Goal: Task Accomplishment & Management: Manage account settings

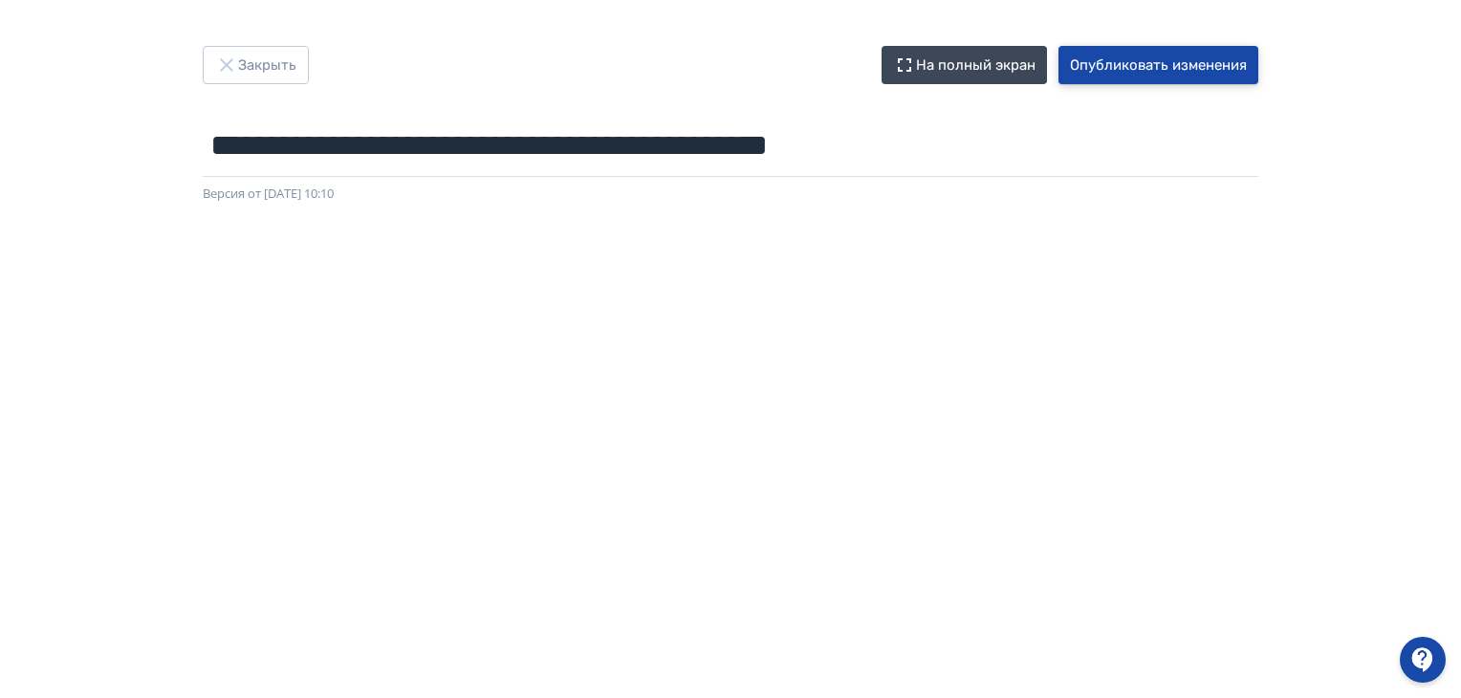
click at [1207, 55] on button "Опубликовать изменения" at bounding box center [1159, 65] width 200 height 38
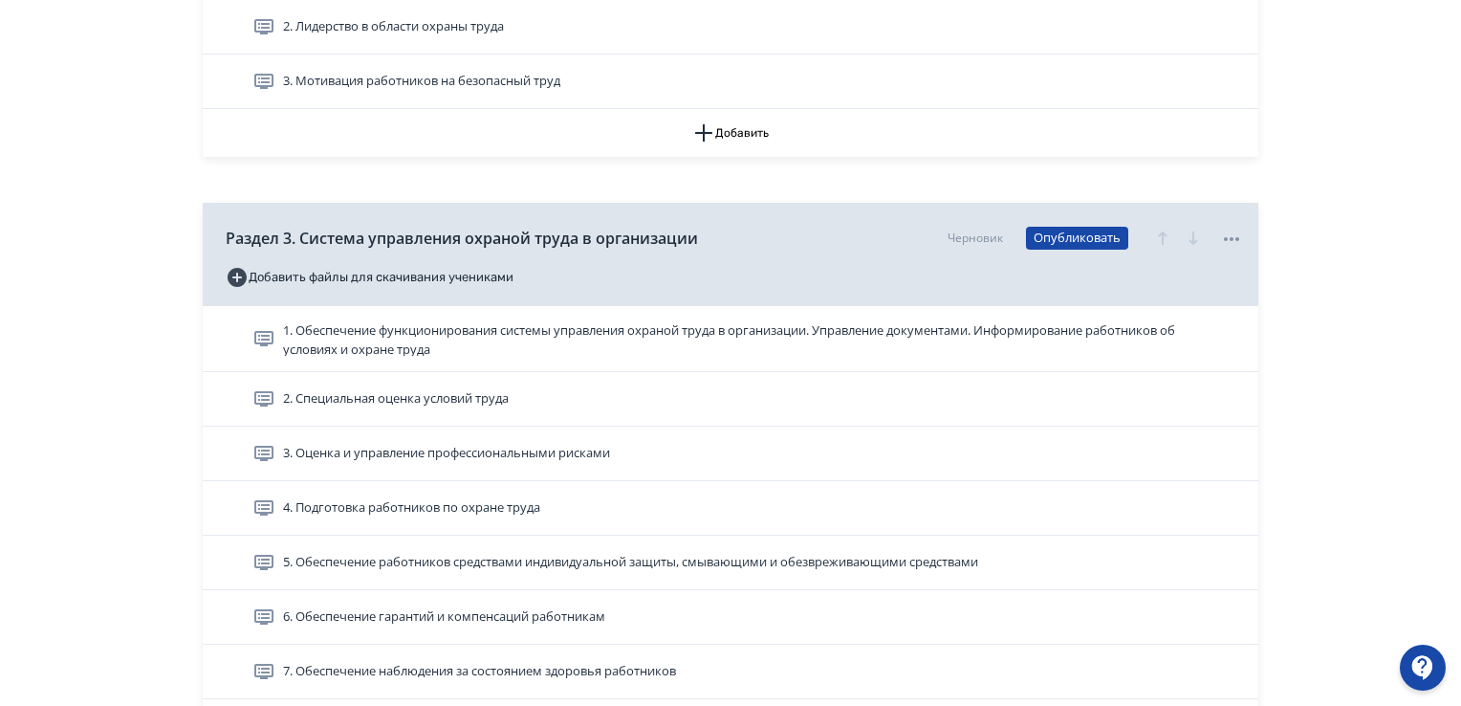
scroll to position [1243, 0]
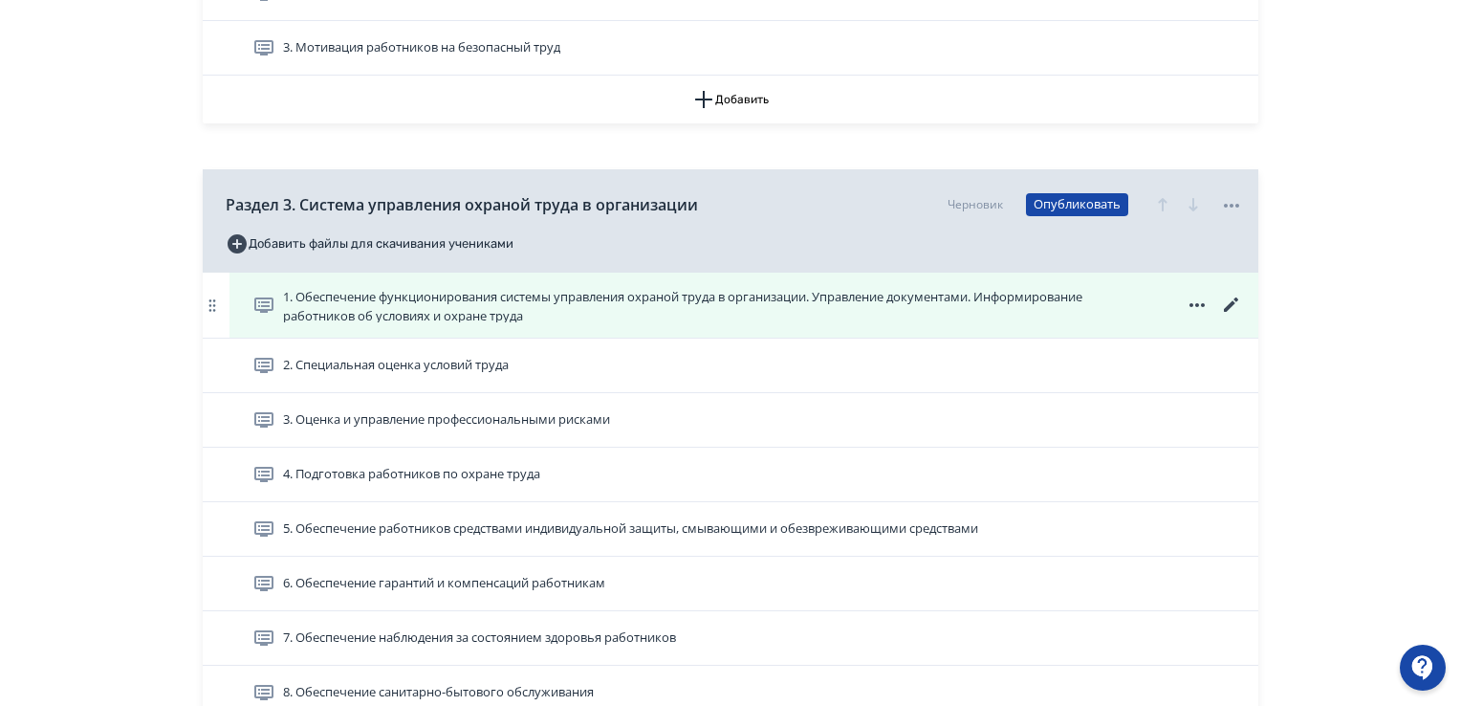
click at [729, 304] on span "1. Обеспечение функционирования системы управления охраной труда в организации.…" at bounding box center [713, 305] width 861 height 34
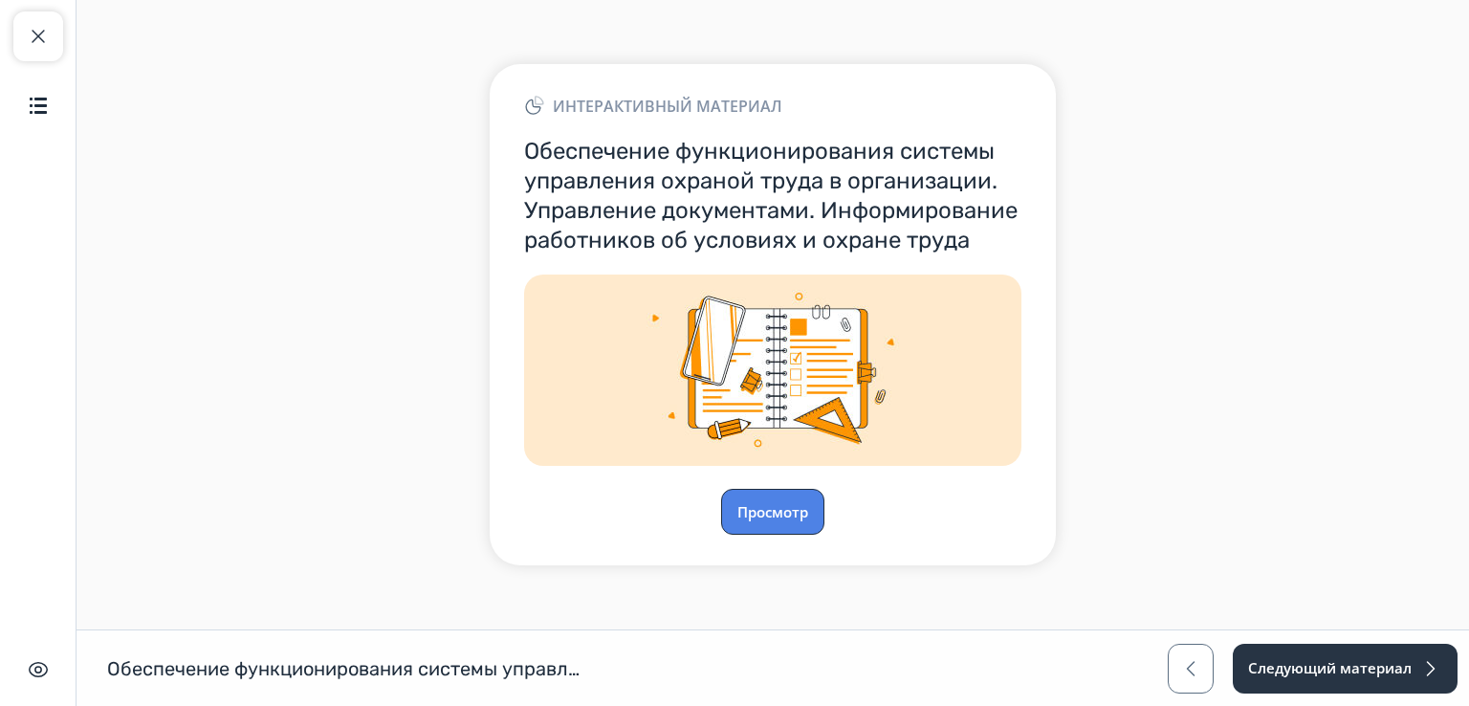
click at [782, 493] on button "Просмотр" at bounding box center [772, 512] width 103 height 46
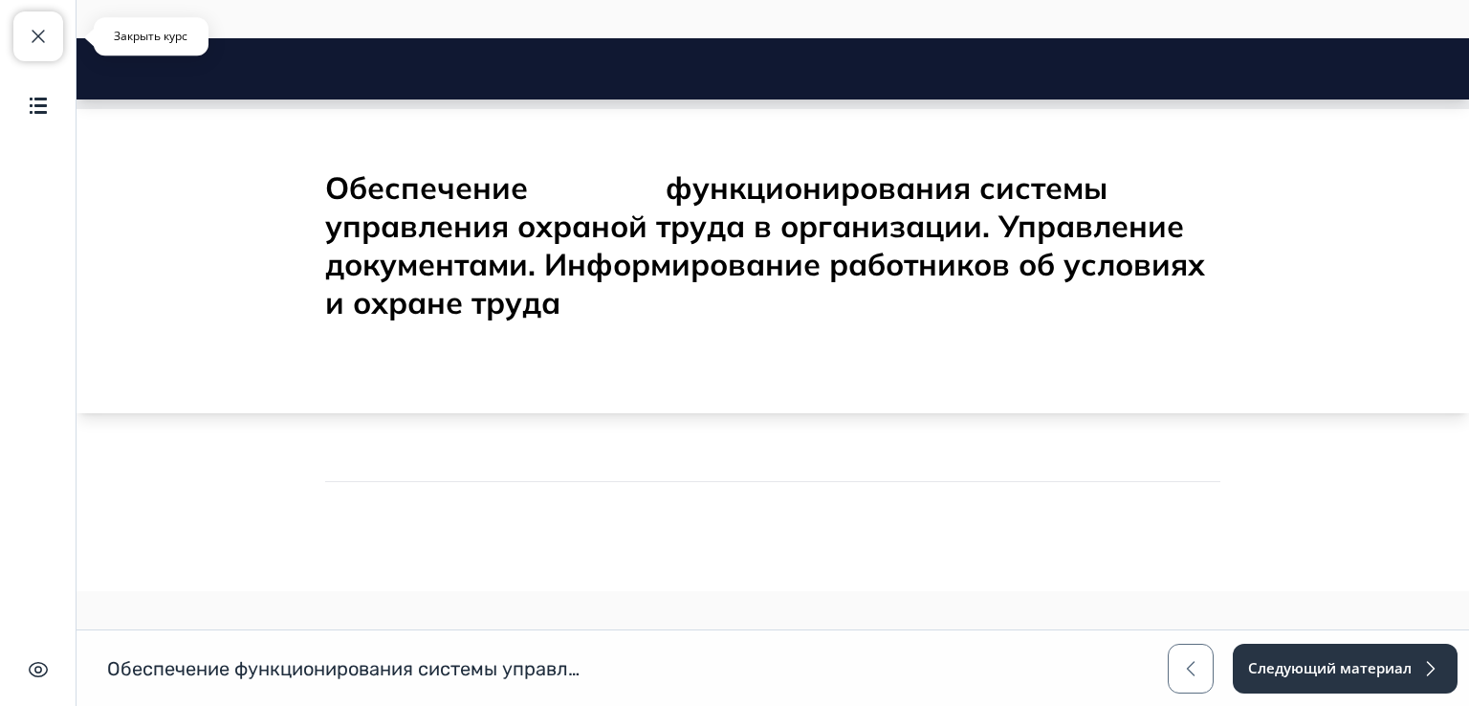
drag, startPoint x: 43, startPoint y: 43, endPoint x: 1, endPoint y: 55, distance: 43.9
click at [43, 43] on span "button" at bounding box center [38, 36] width 23 height 23
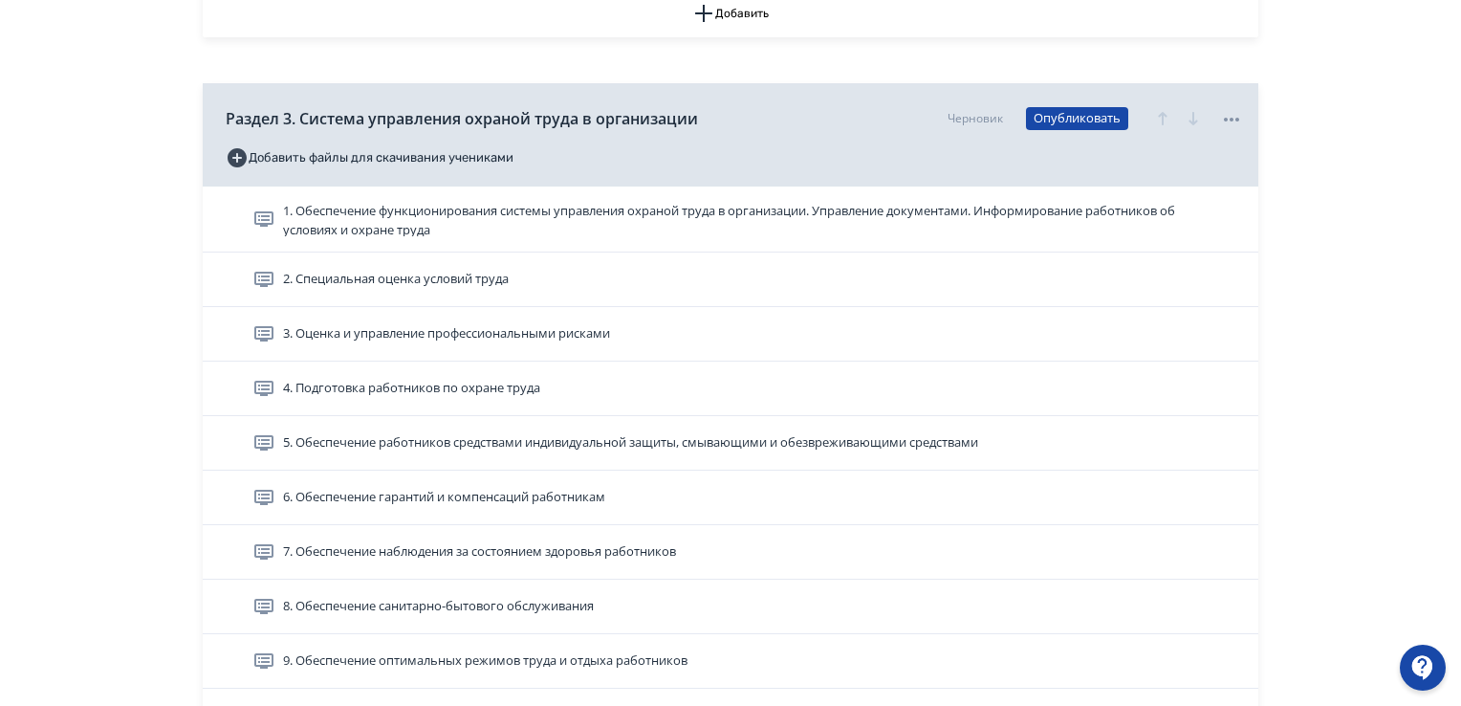
scroll to position [1339, 0]
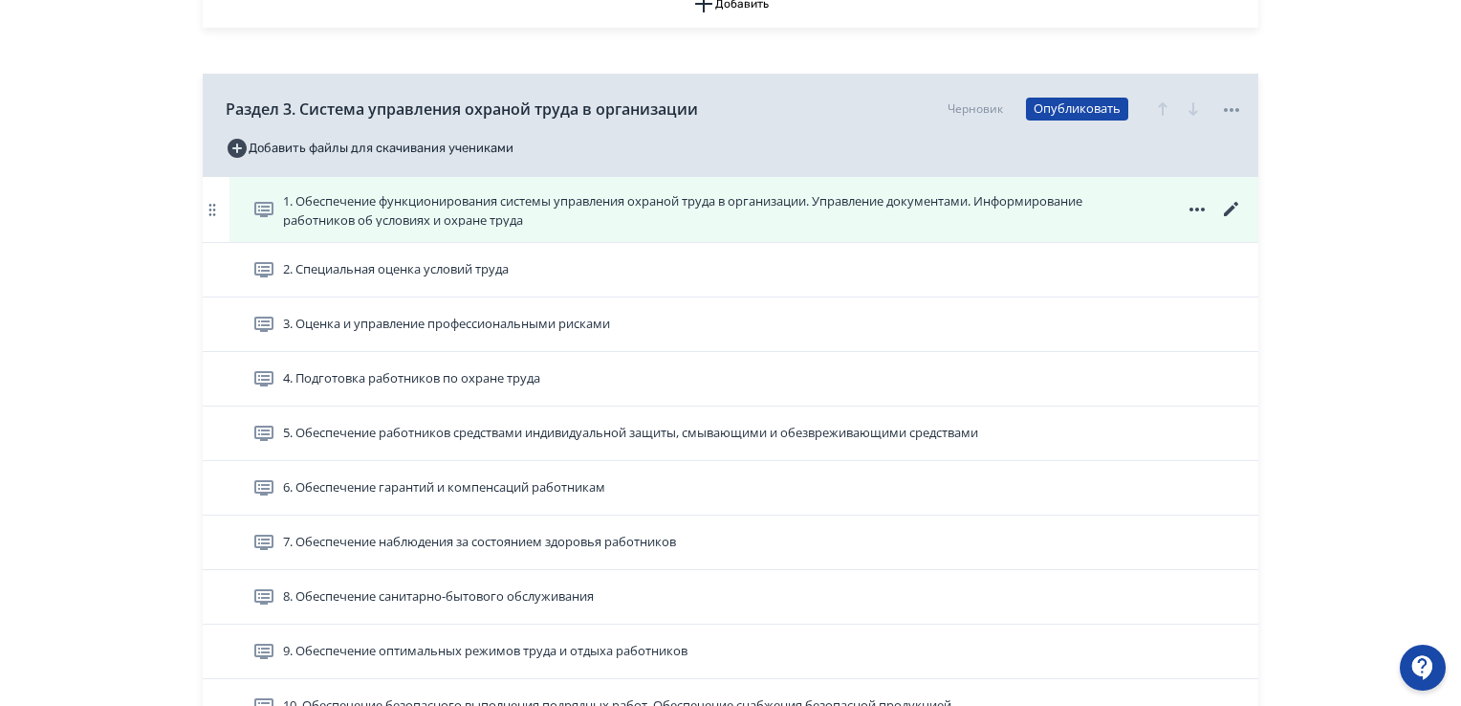
click at [1229, 205] on icon at bounding box center [1231, 209] width 23 height 23
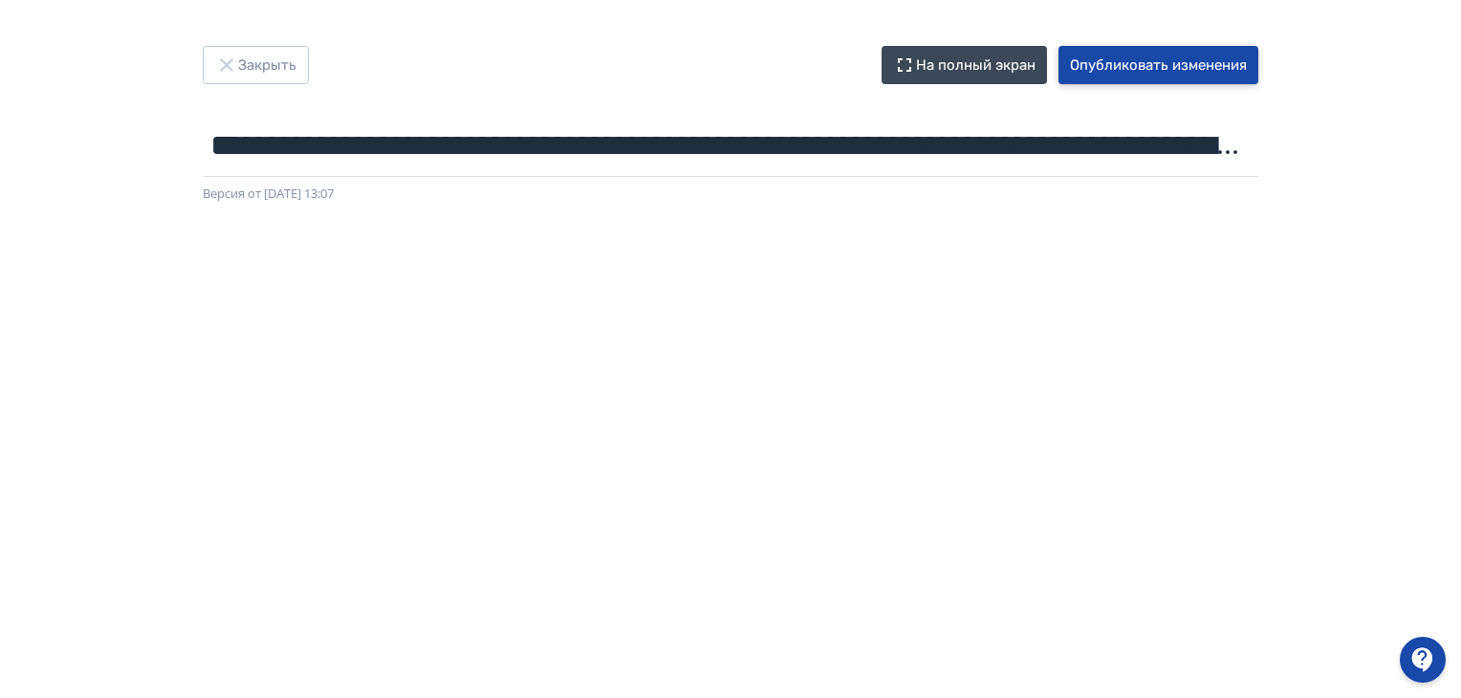
click at [1086, 56] on button "Опубликовать изменения" at bounding box center [1159, 65] width 200 height 38
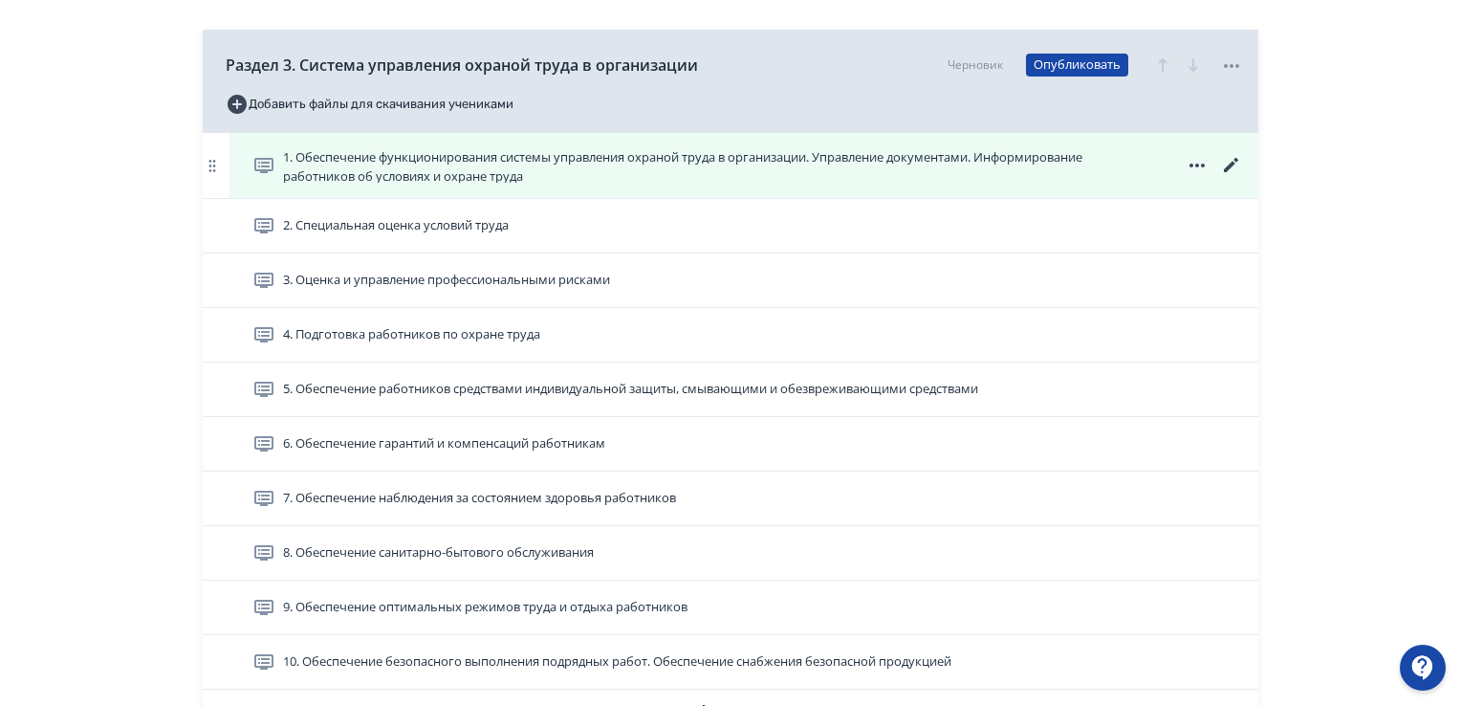
scroll to position [1339, 0]
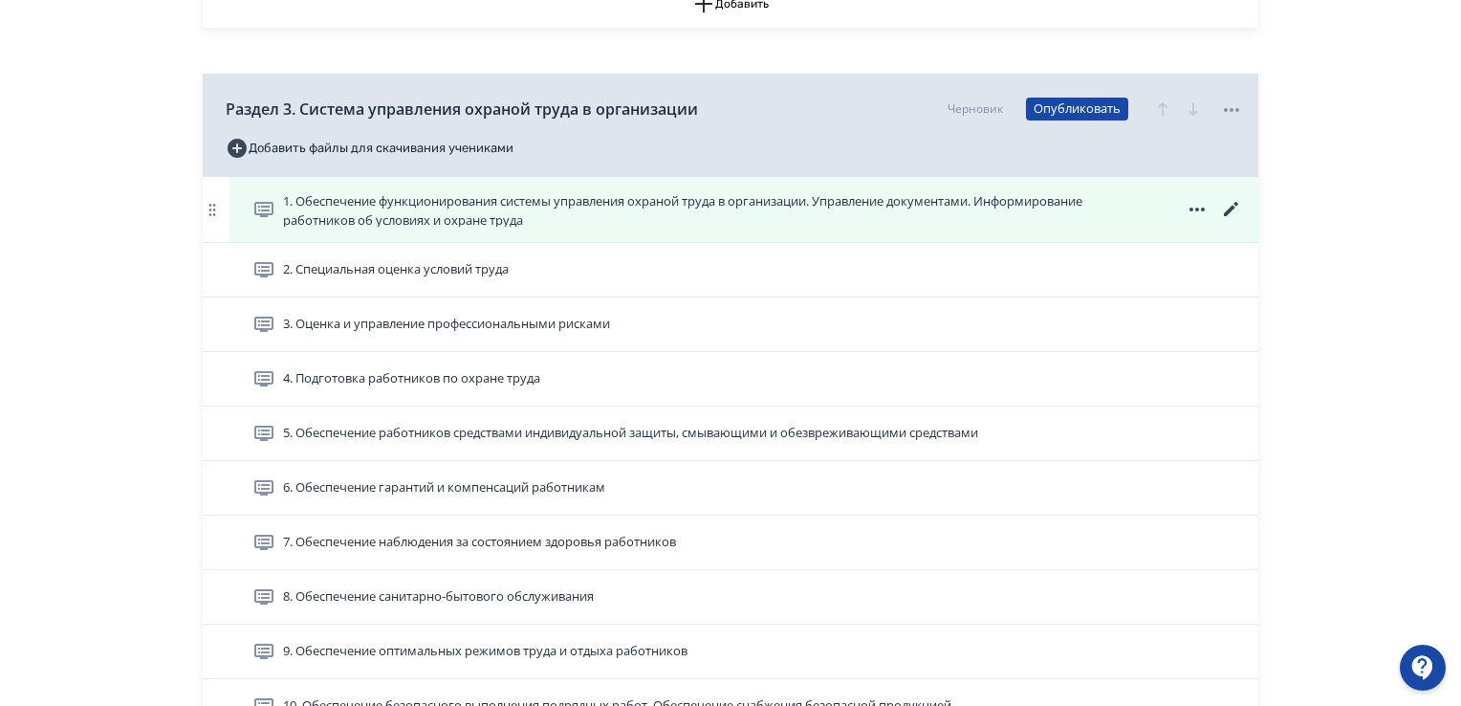
click at [1239, 204] on icon at bounding box center [1231, 209] width 23 height 23
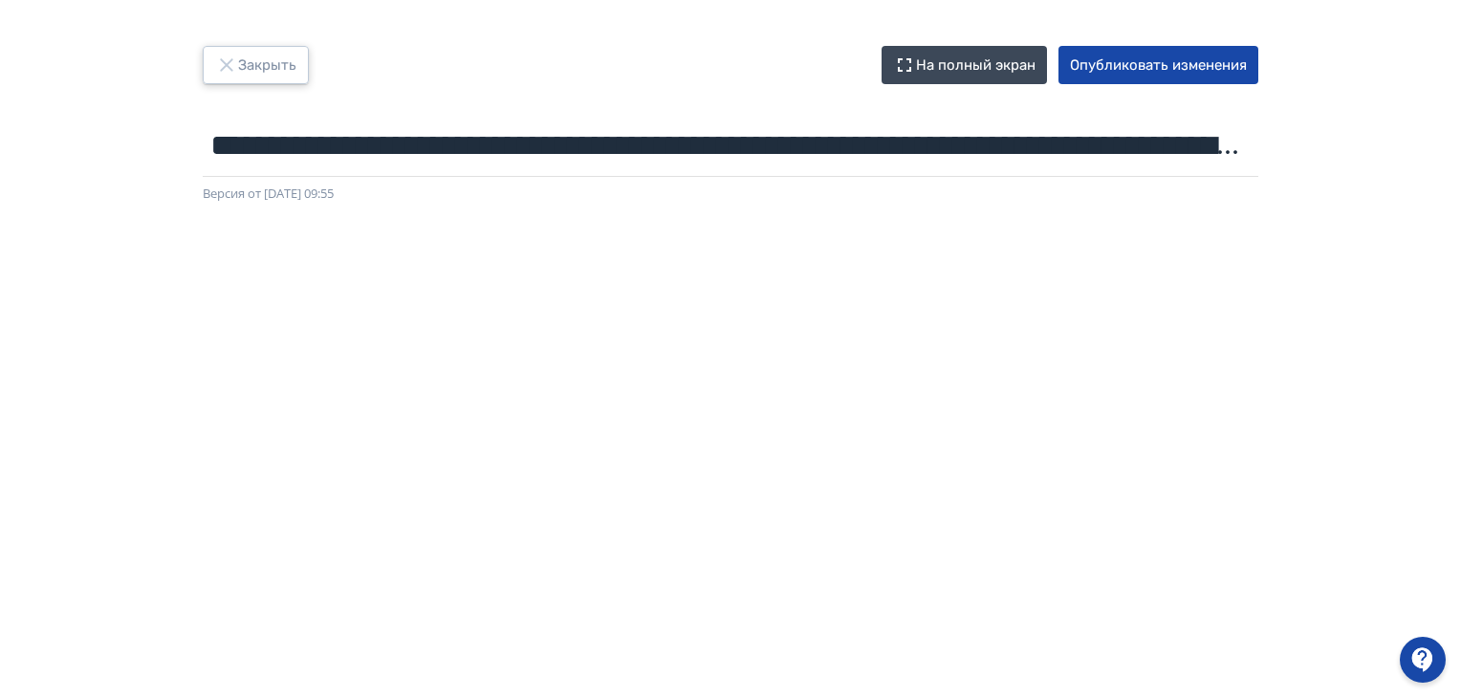
click at [254, 67] on button "Закрыть" at bounding box center [256, 65] width 106 height 38
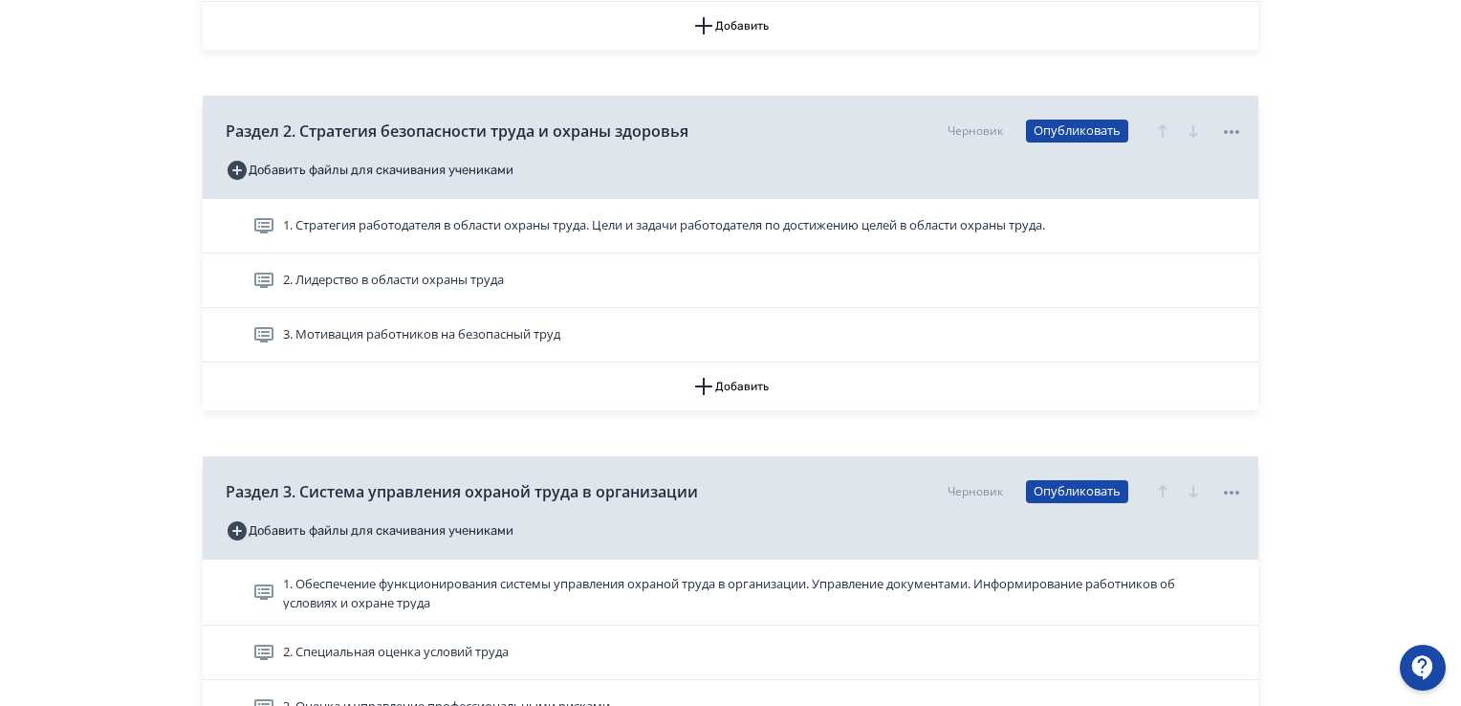
scroll to position [1148, 0]
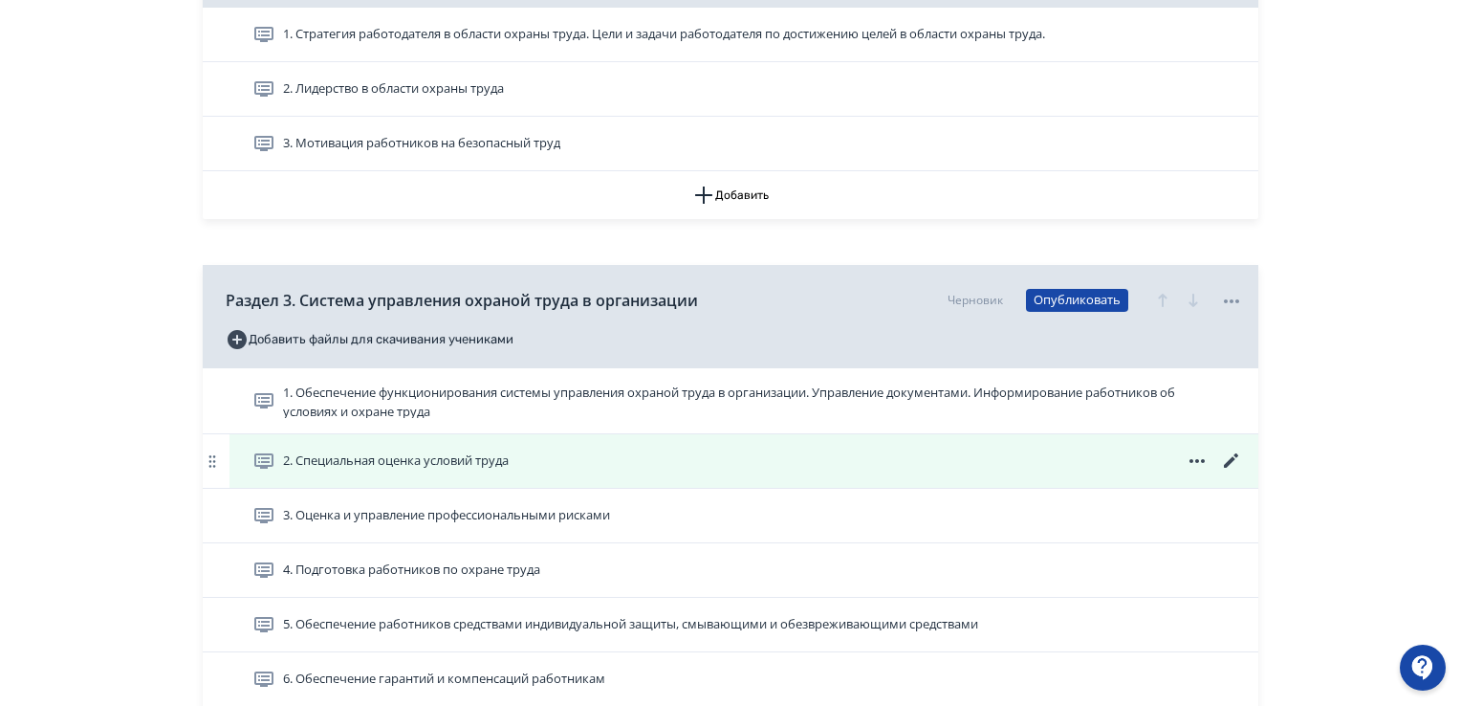
click at [1230, 458] on icon at bounding box center [1231, 460] width 23 height 23
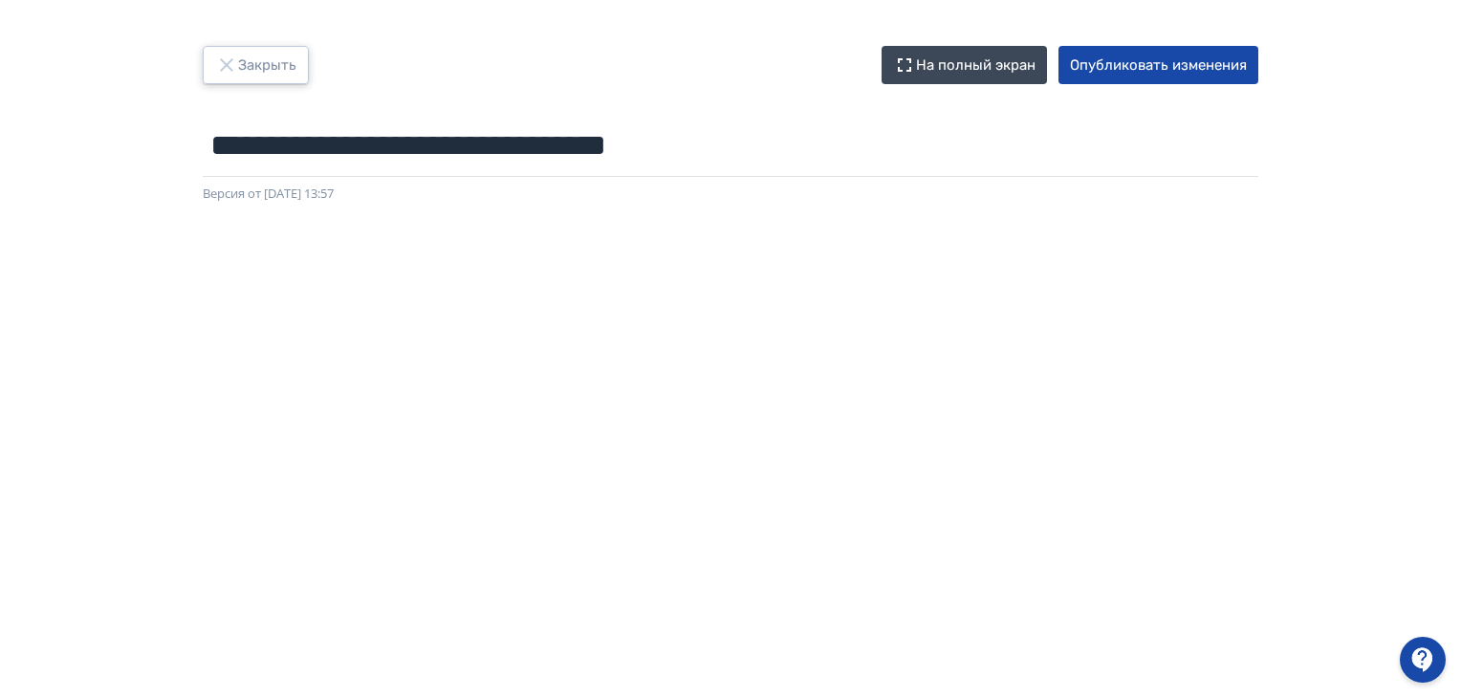
click at [255, 55] on button "Закрыть" at bounding box center [256, 65] width 106 height 38
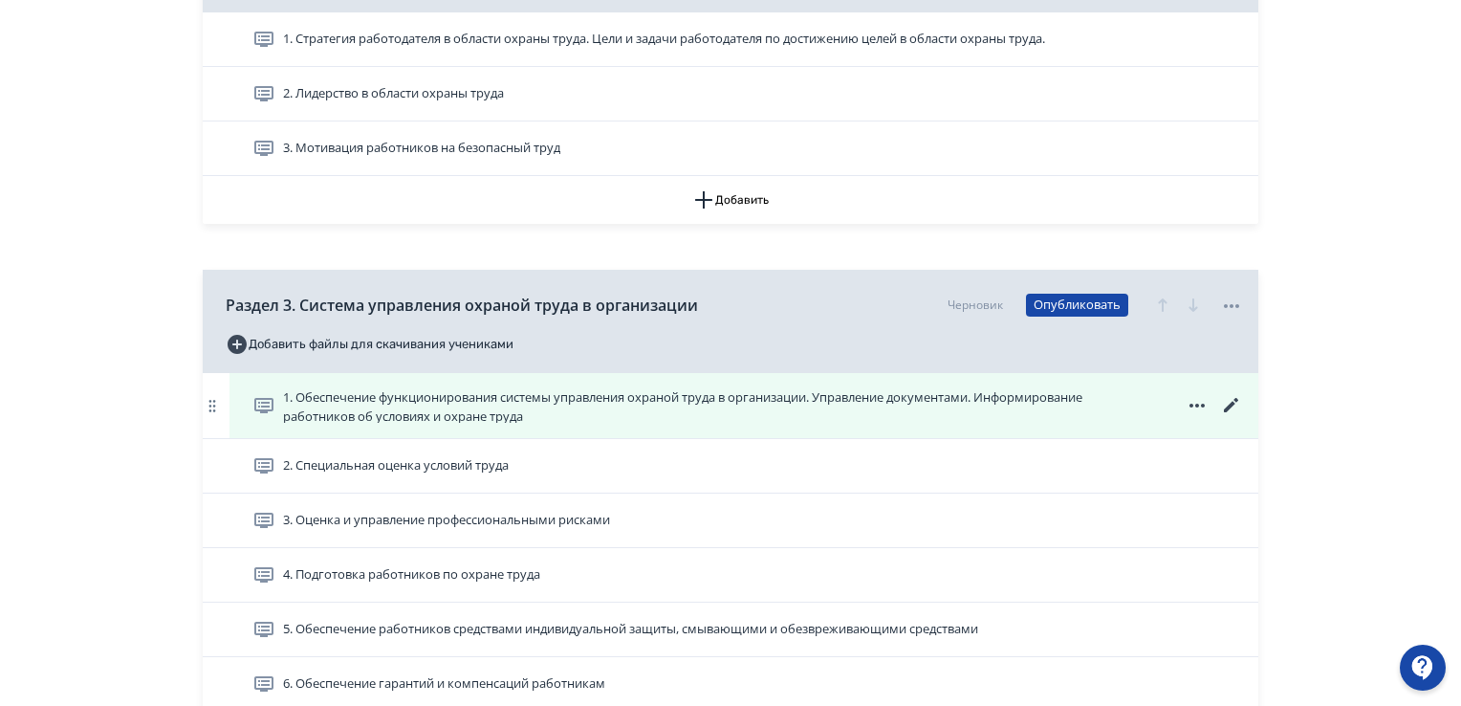
scroll to position [1148, 0]
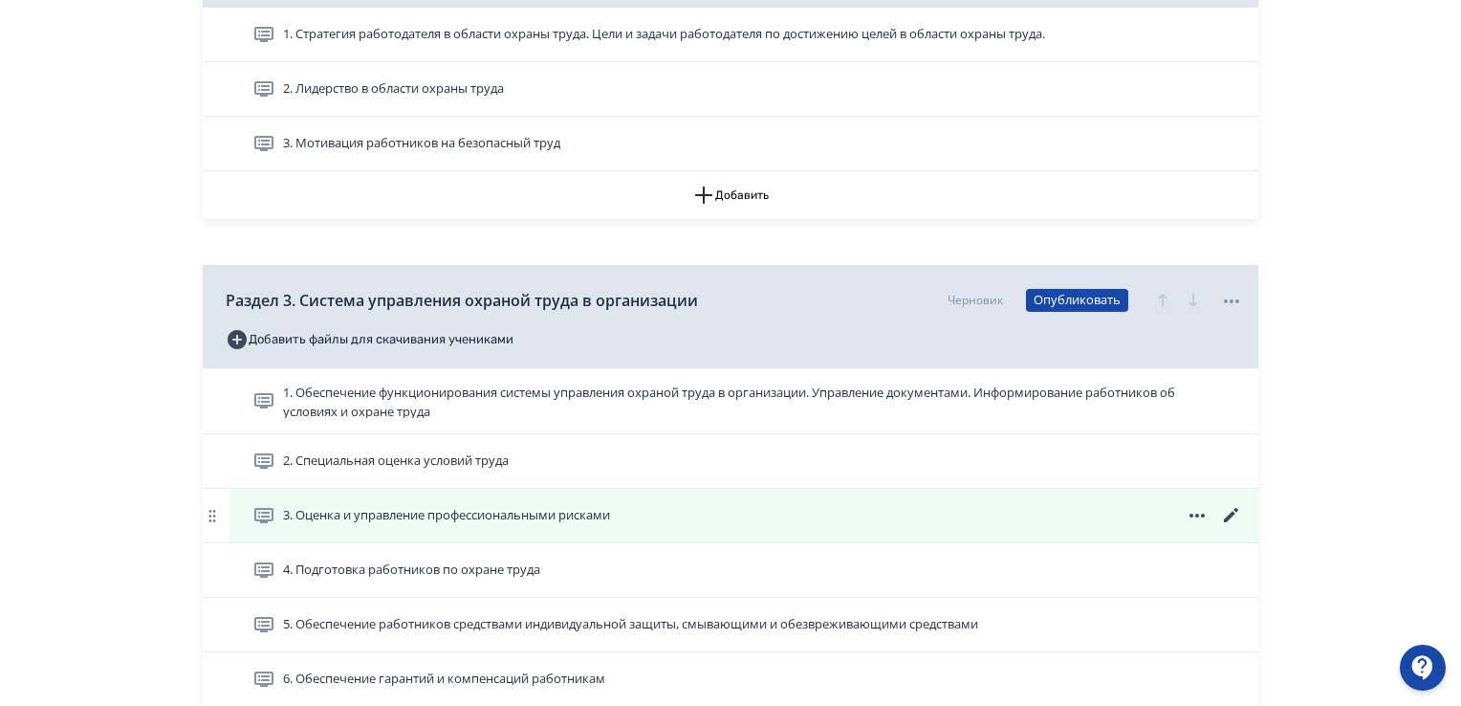
click at [1235, 510] on icon at bounding box center [1231, 515] width 14 height 14
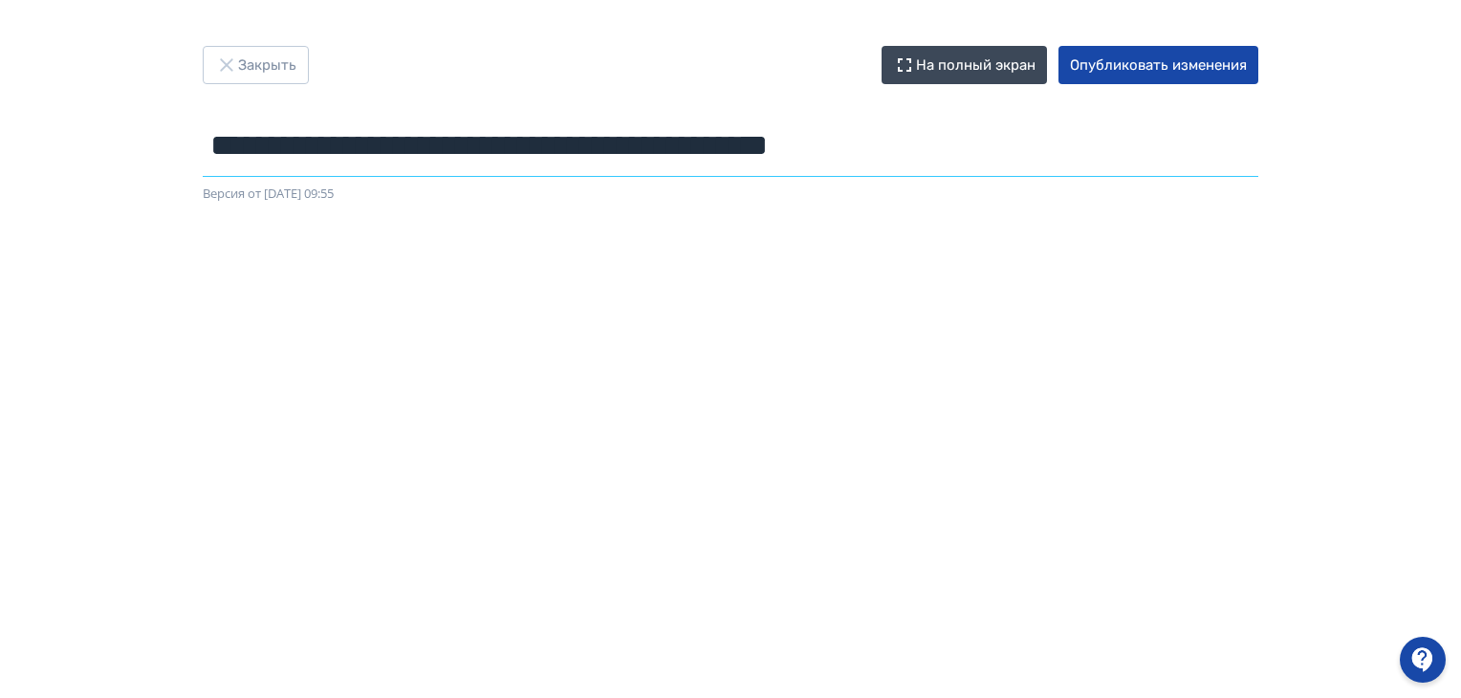
click at [337, 145] on input "**********" at bounding box center [731, 146] width 1056 height 62
drag, startPoint x: 203, startPoint y: 143, endPoint x: 1035, endPoint y: 162, distance: 832.2
click at [1035, 162] on input "**********" at bounding box center [731, 146] width 1056 height 62
type input "**********"
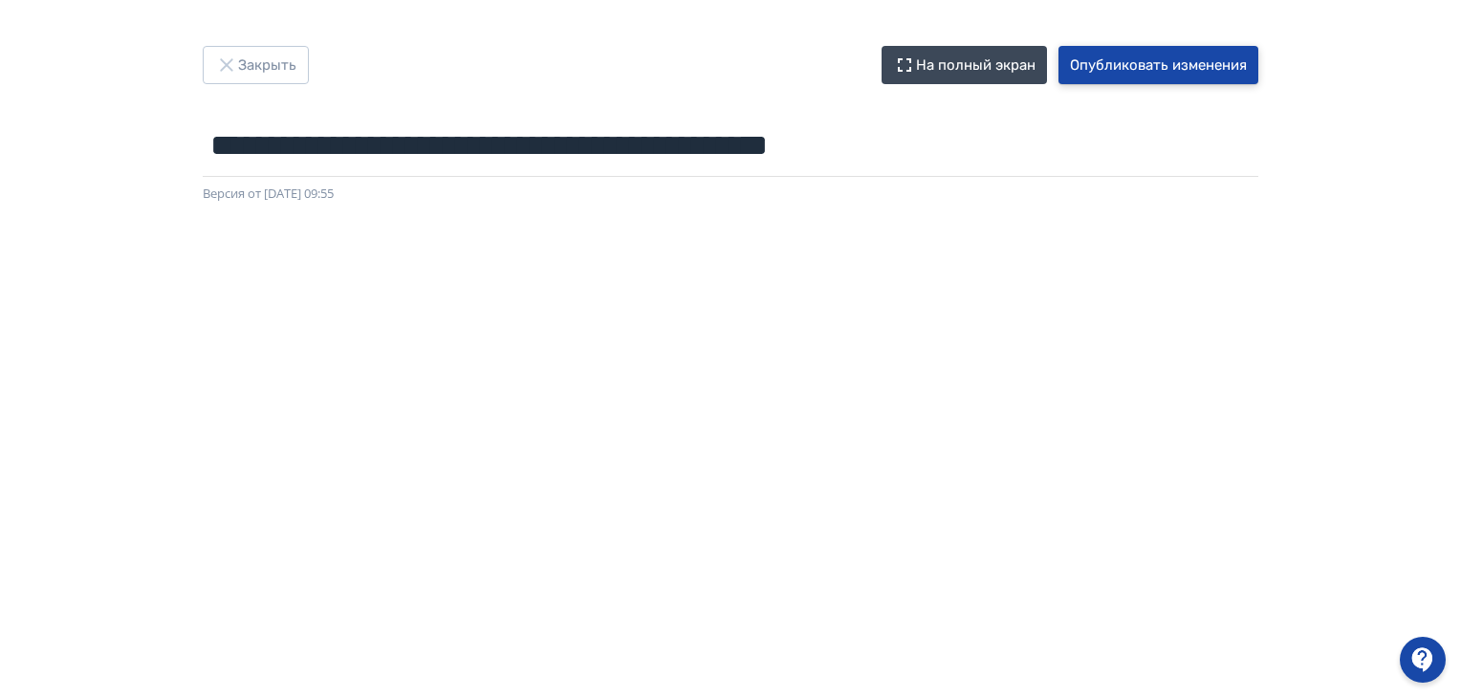
click at [1178, 66] on button "Опубликовать изменения" at bounding box center [1159, 65] width 200 height 38
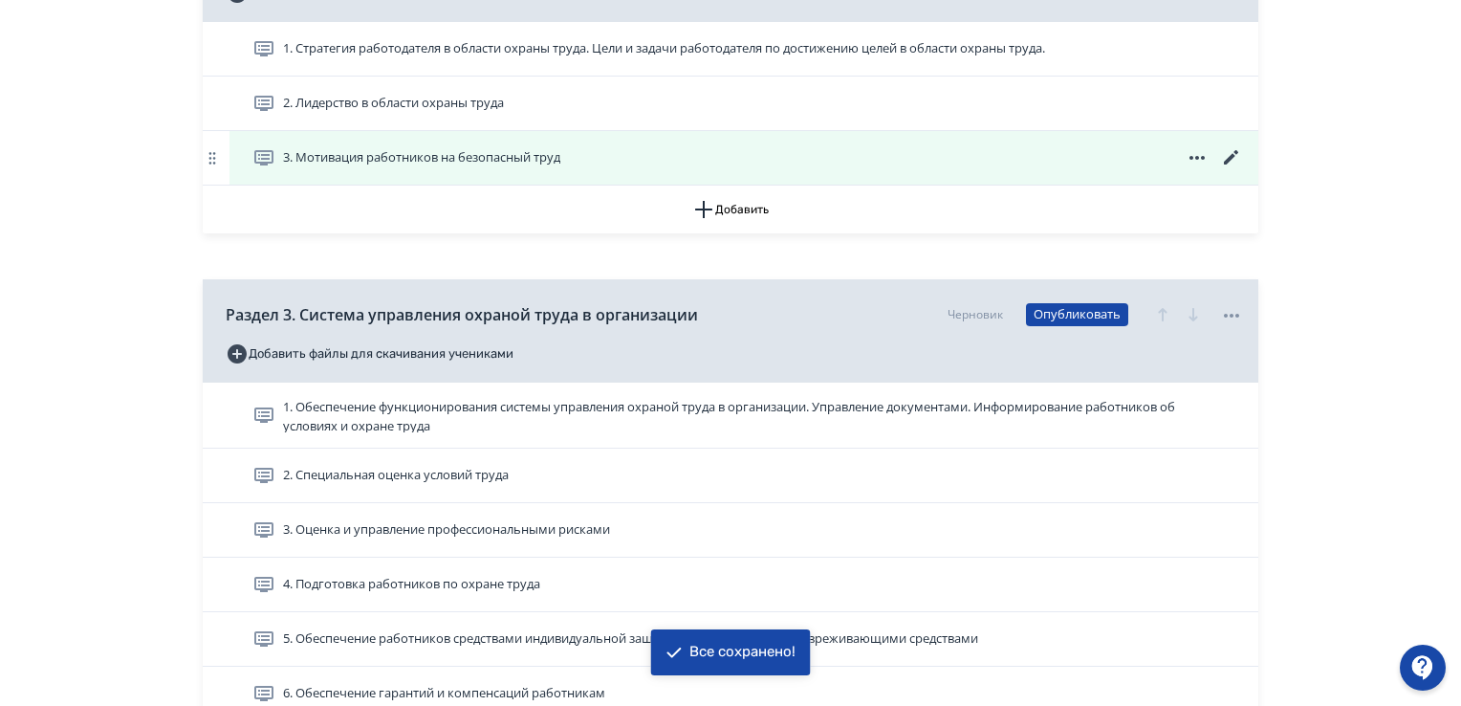
scroll to position [1339, 0]
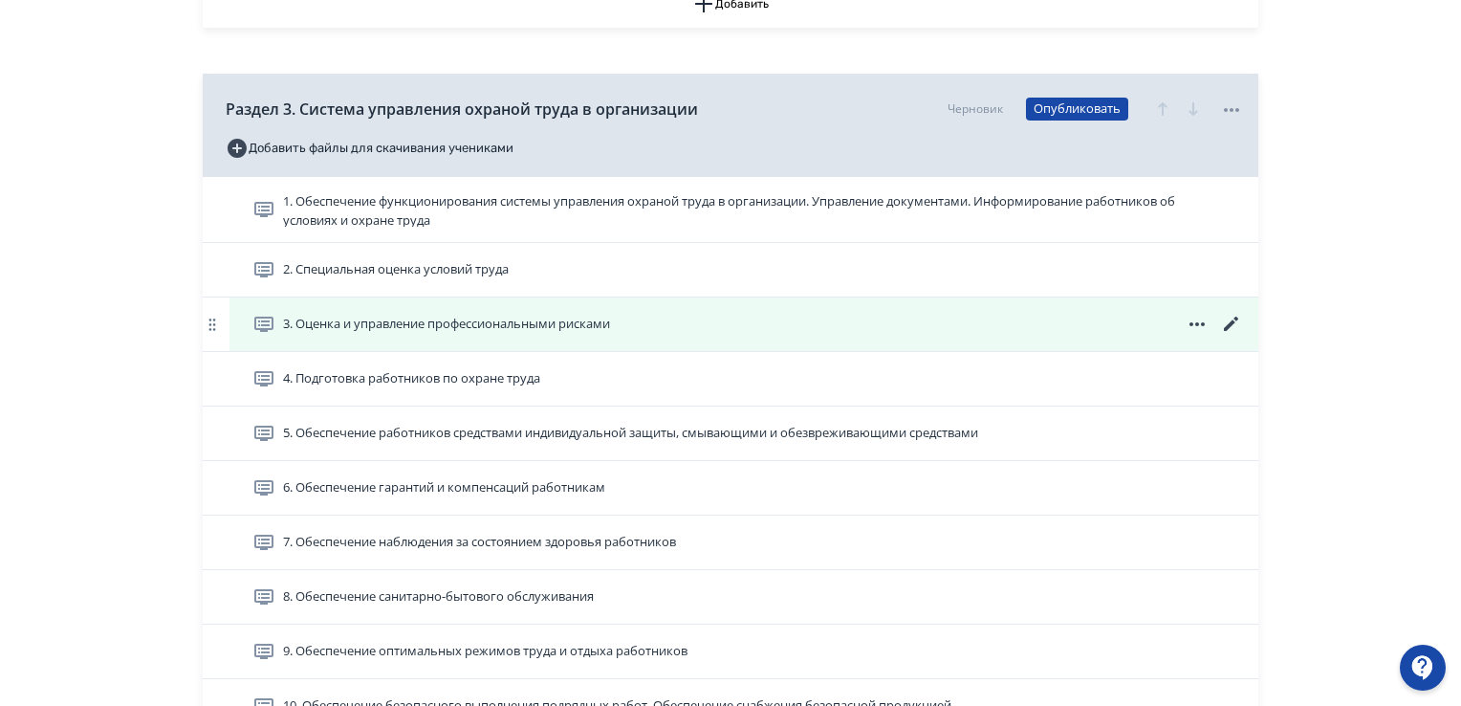
click at [1236, 322] on icon at bounding box center [1231, 324] width 23 height 23
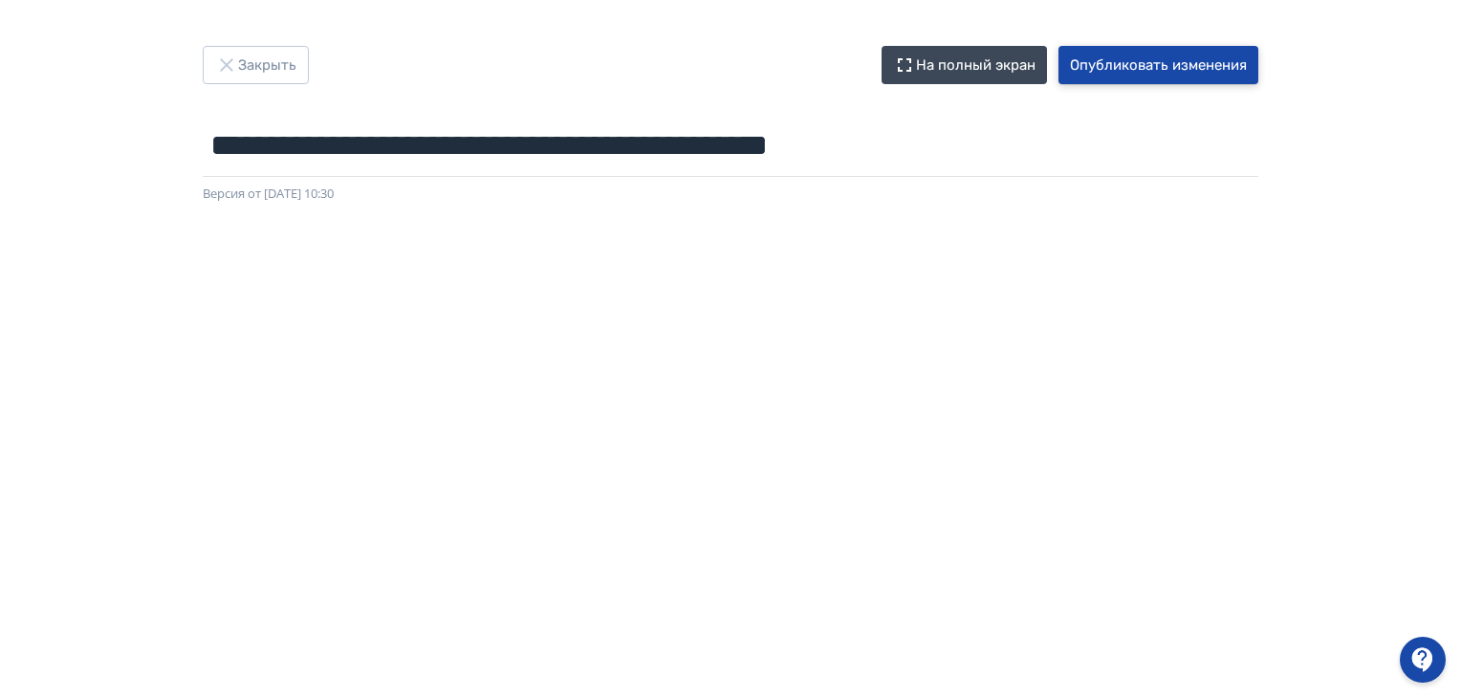
click at [1128, 65] on button "Опубликовать изменения" at bounding box center [1159, 65] width 200 height 38
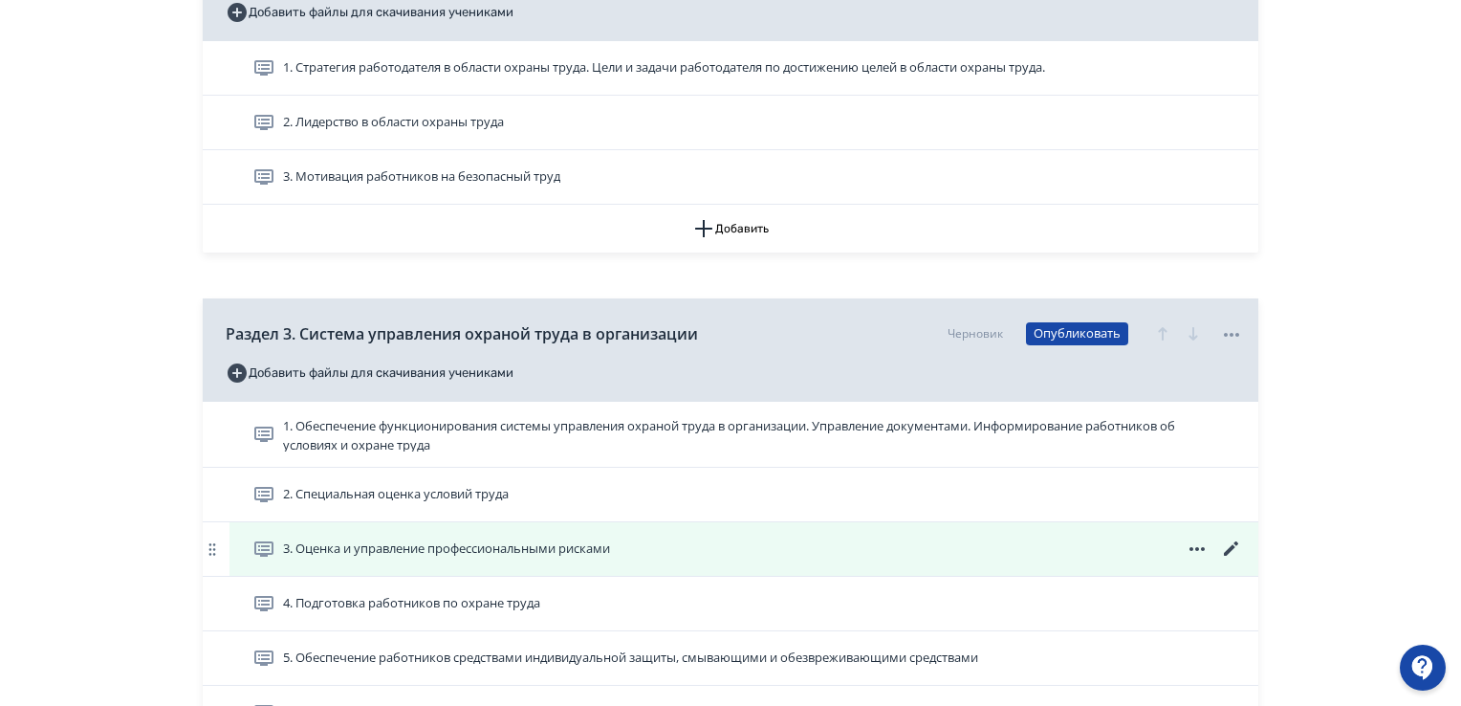
scroll to position [1148, 0]
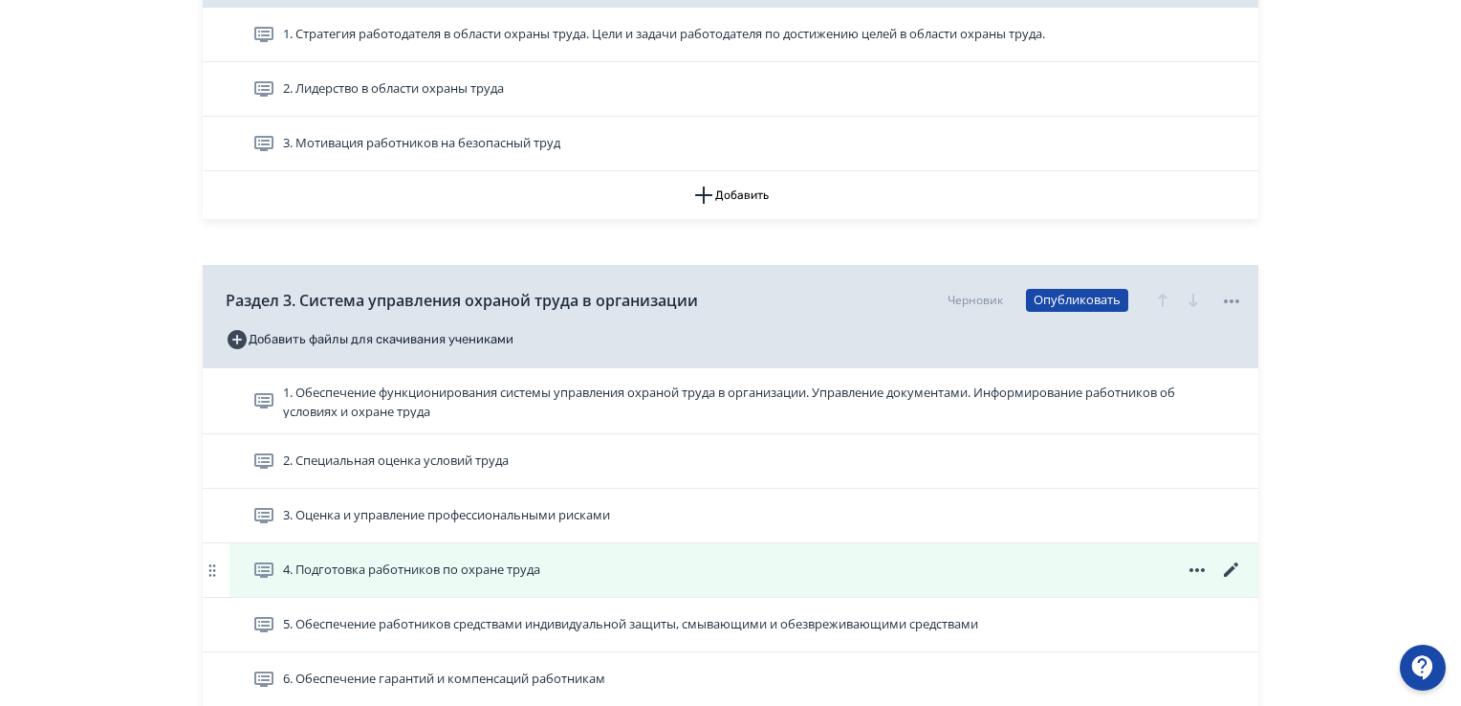
click at [1232, 561] on icon at bounding box center [1231, 569] width 23 height 23
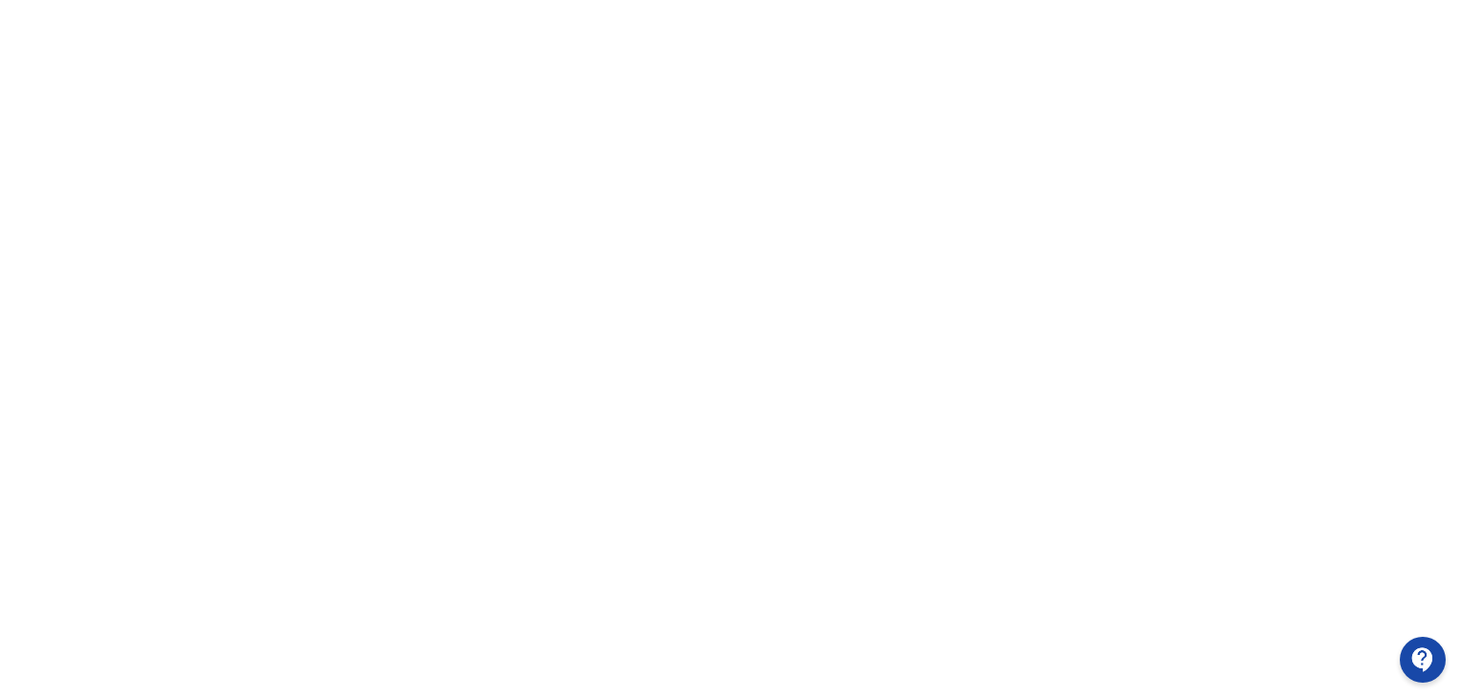
scroll to position [404, 0]
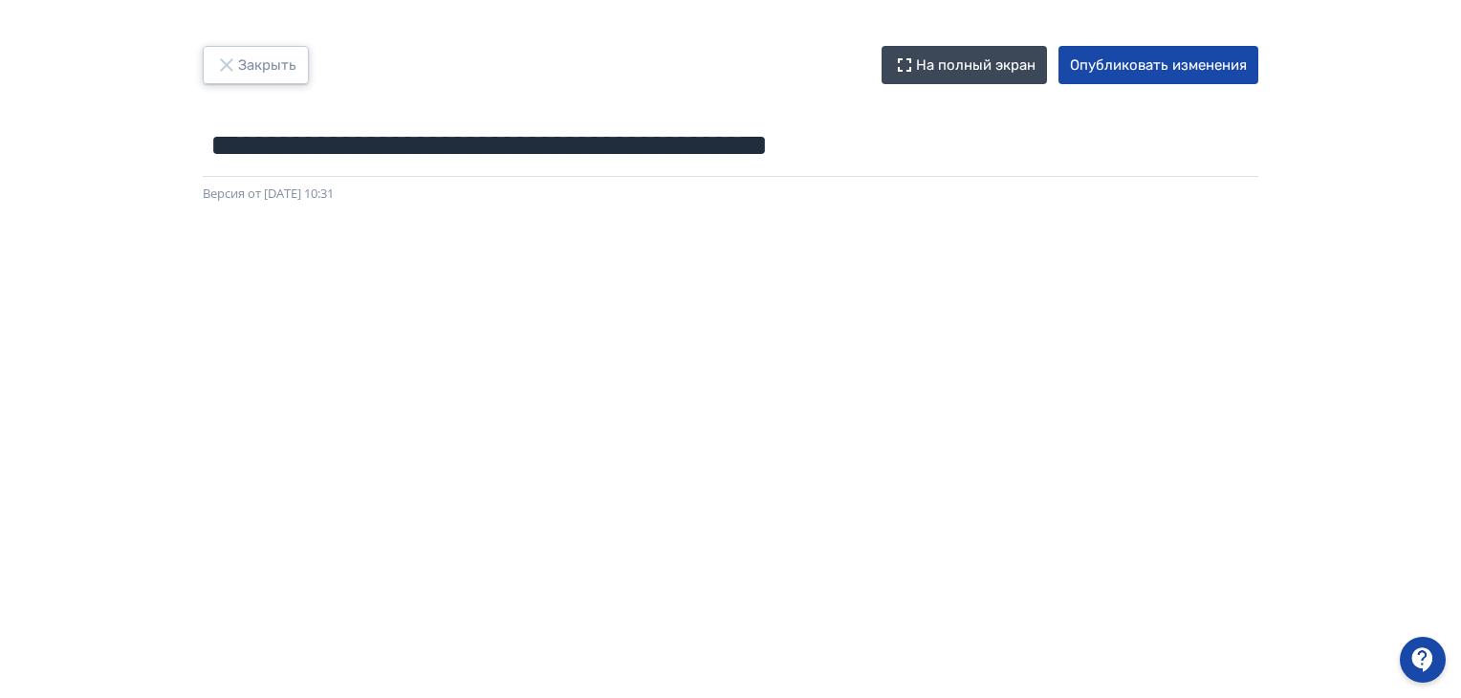
click at [267, 66] on button "Закрыть" at bounding box center [256, 65] width 106 height 38
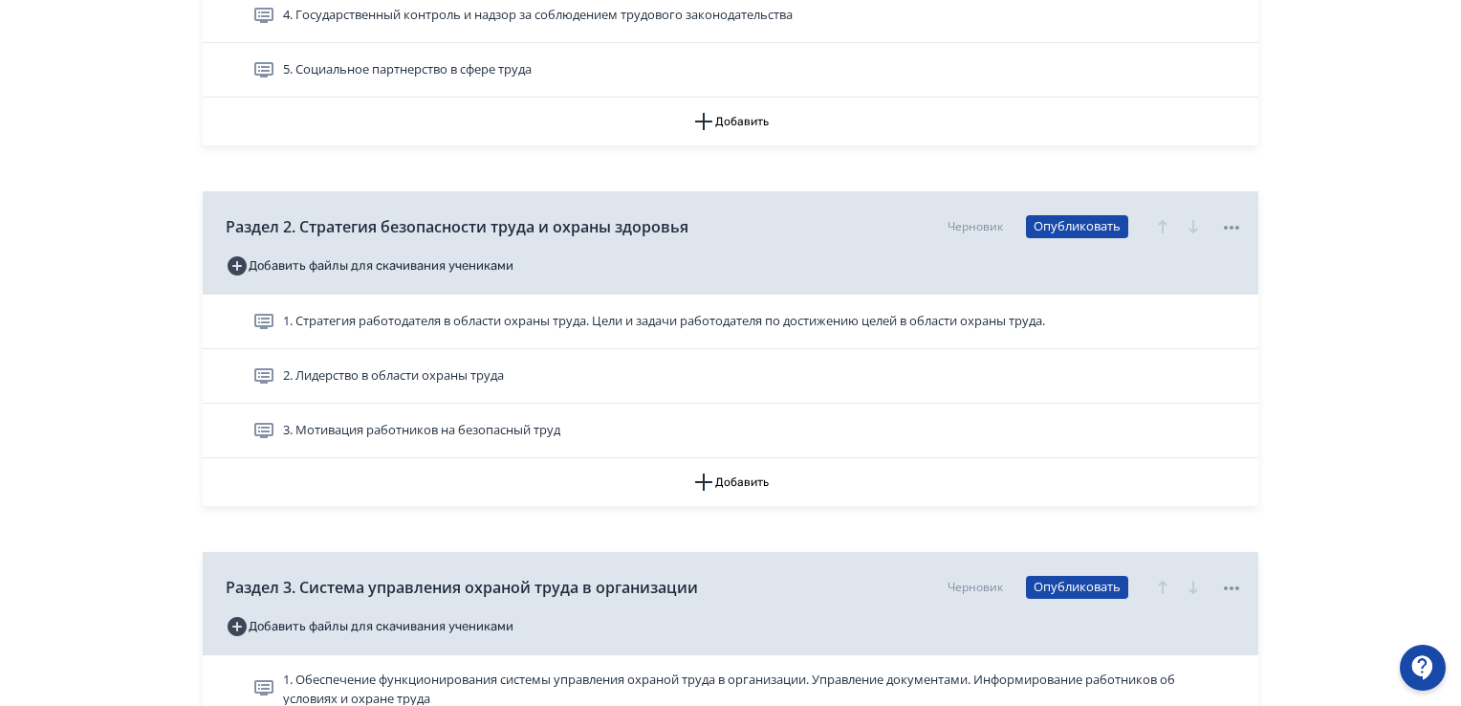
scroll to position [1148, 0]
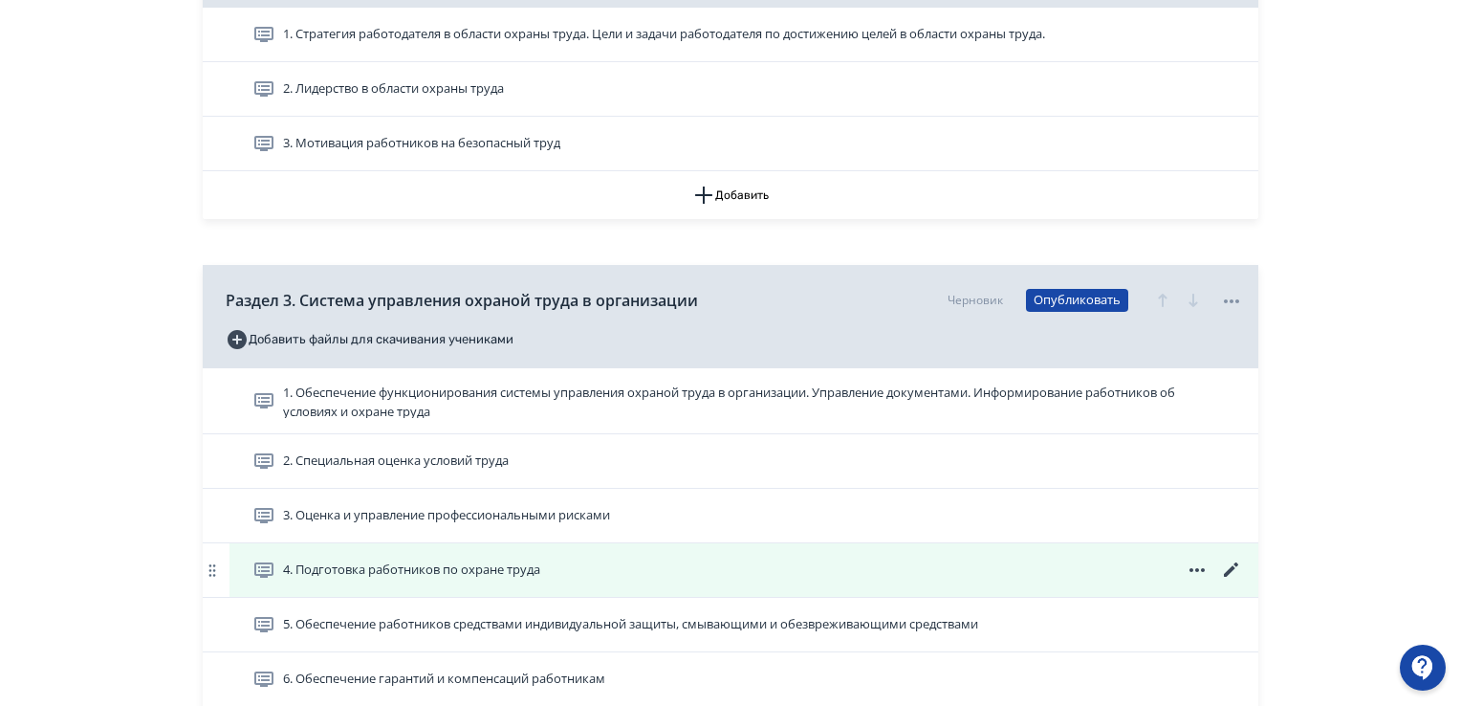
click at [1231, 571] on icon at bounding box center [1231, 569] width 23 height 23
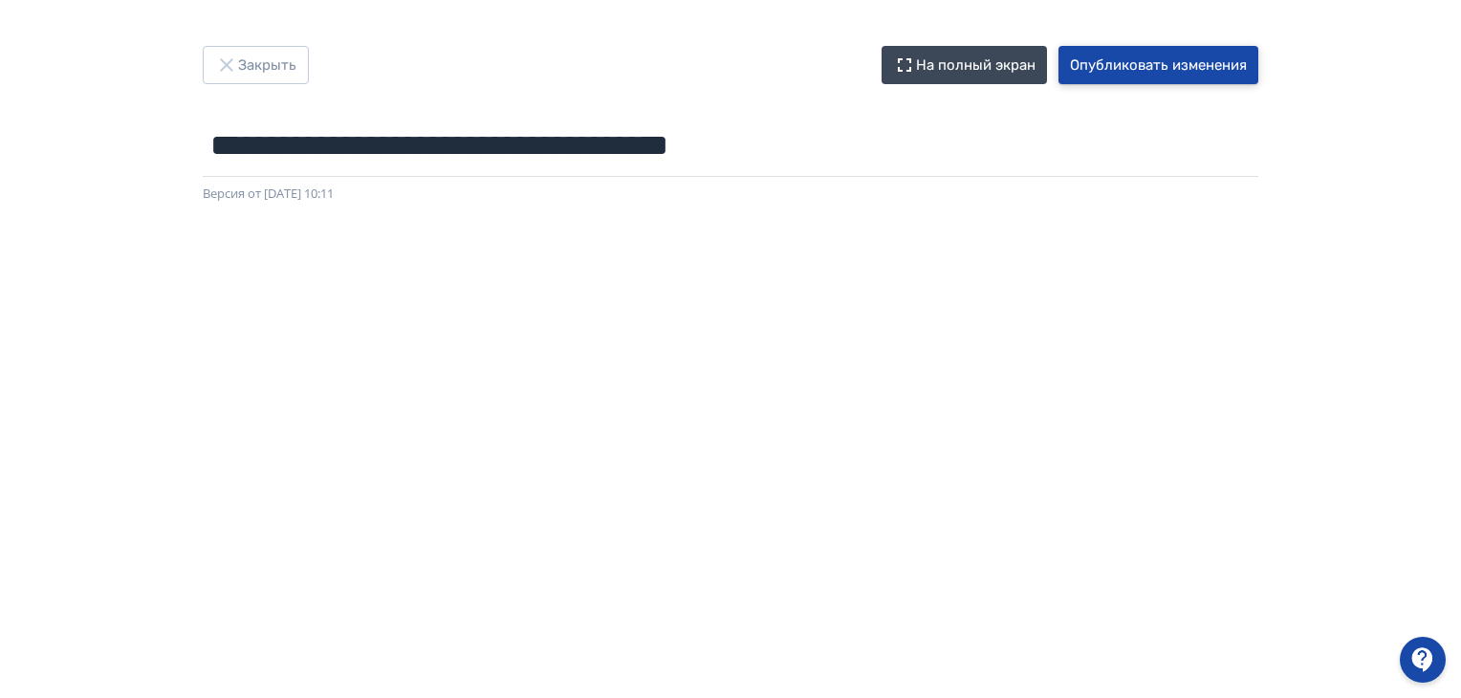
click at [1134, 70] on button "Опубликовать изменения" at bounding box center [1159, 65] width 200 height 38
